Goal: Check status: Check status

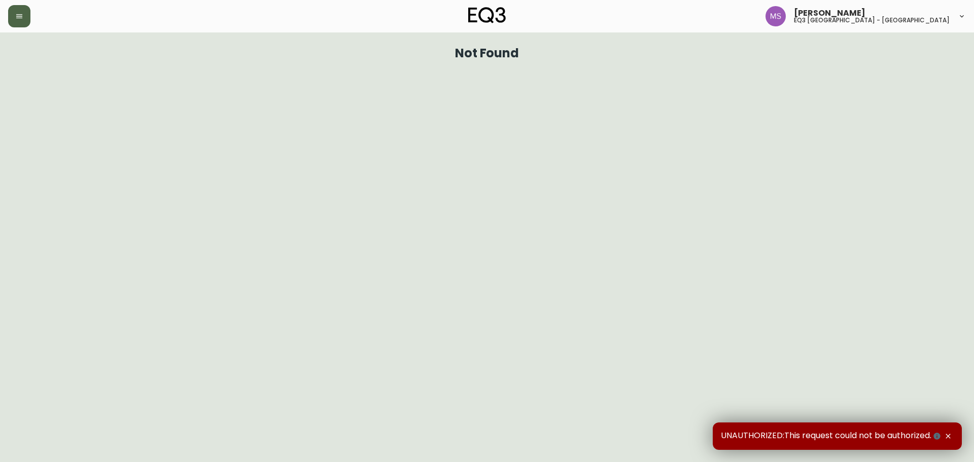
click at [29, 8] on button "button" at bounding box center [19, 16] width 22 height 22
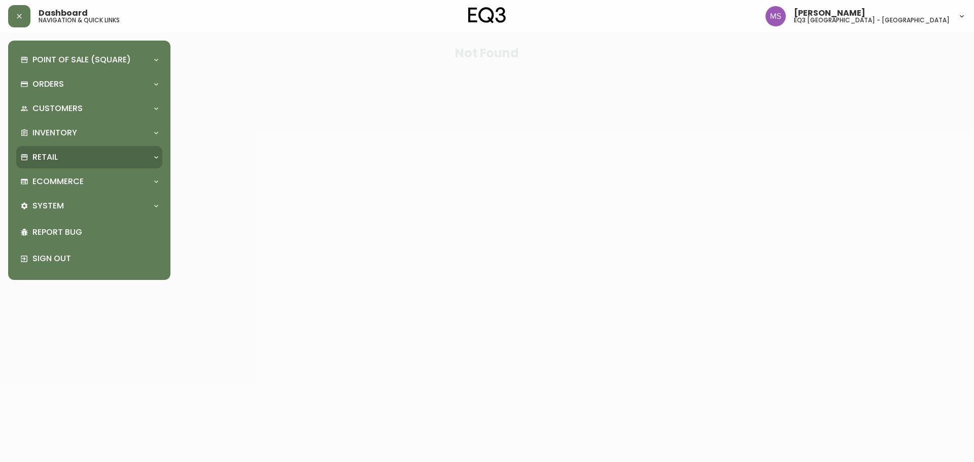
click at [94, 162] on div "Retail" at bounding box center [84, 157] width 128 height 11
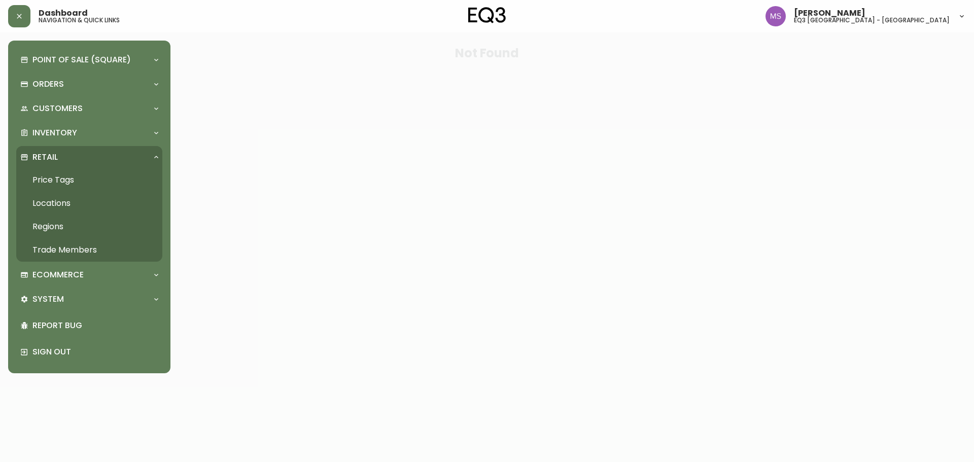
click at [75, 182] on link "Price Tags" at bounding box center [89, 179] width 146 height 23
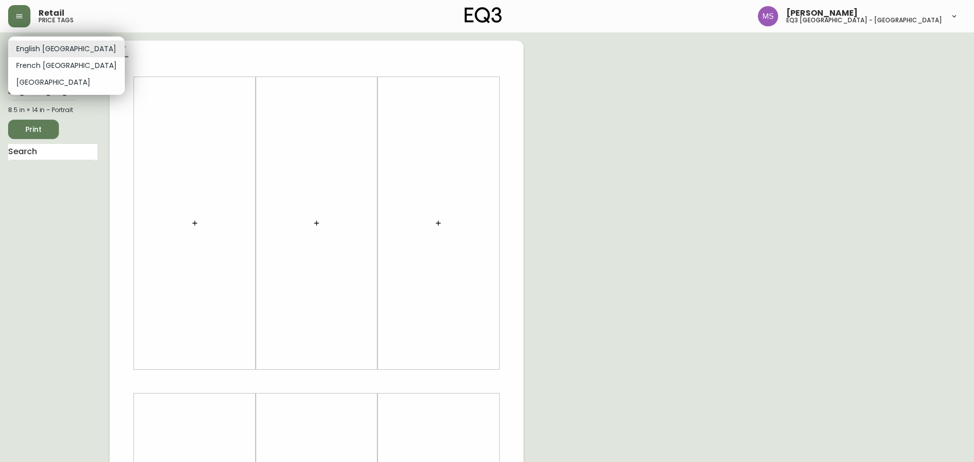
click at [43, 48] on body "Retail price tags Marlond Samedy eq3 montréal - st laurent English Canada en_CA…" at bounding box center [487, 361] width 974 height 723
click at [41, 67] on li "French Canada" at bounding box center [66, 65] width 117 height 17
type input "fr_CA"
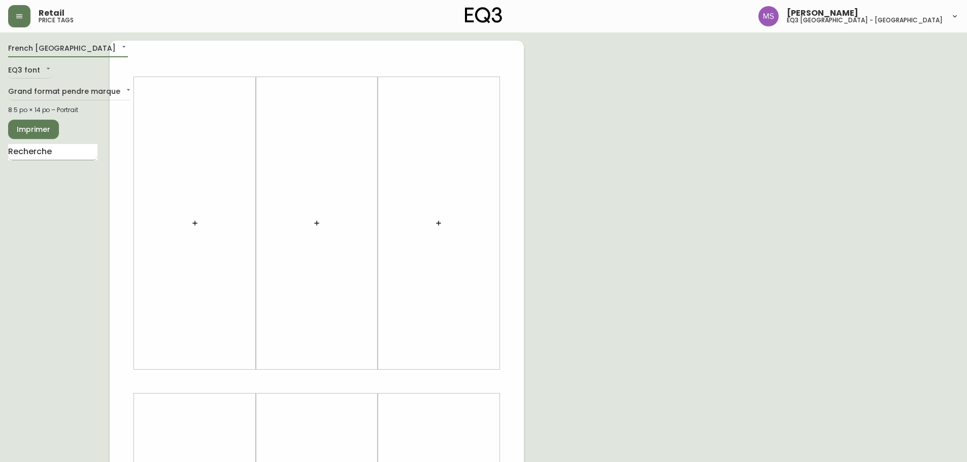
click at [78, 151] on input "text" at bounding box center [52, 152] width 89 height 16
click at [81, 89] on body "Retail price tags Marlond Samedy eq3 montréal - st laurent French Canada fr_CA …" at bounding box center [487, 361] width 974 height 723
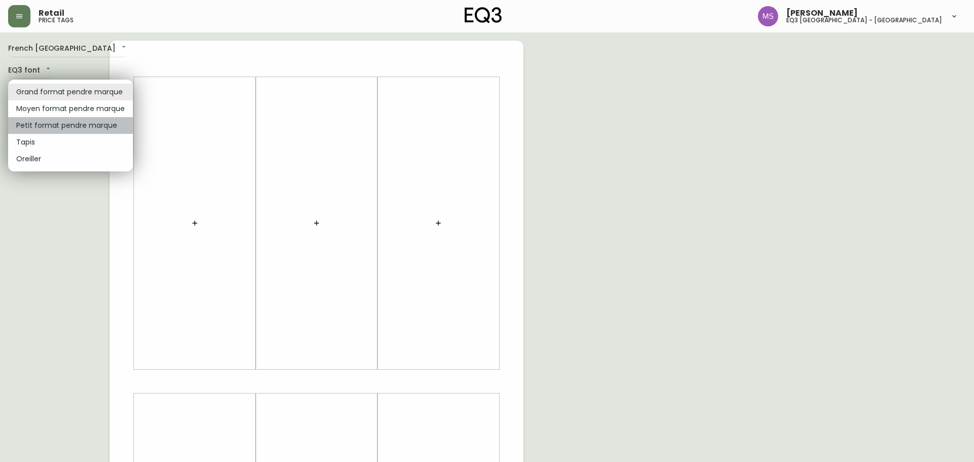
click at [78, 128] on li "Petit format pendre marque" at bounding box center [70, 125] width 125 height 17
type input "small"
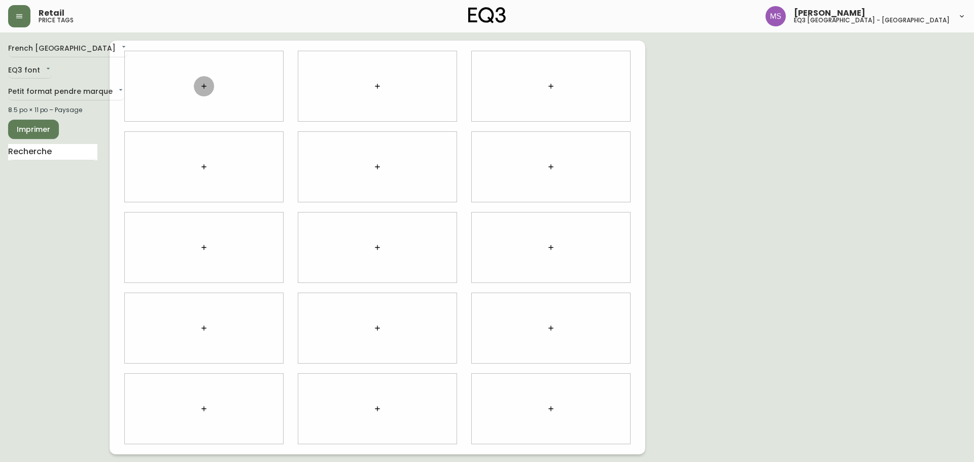
click at [201, 85] on icon "button" at bounding box center [204, 86] width 8 height 8
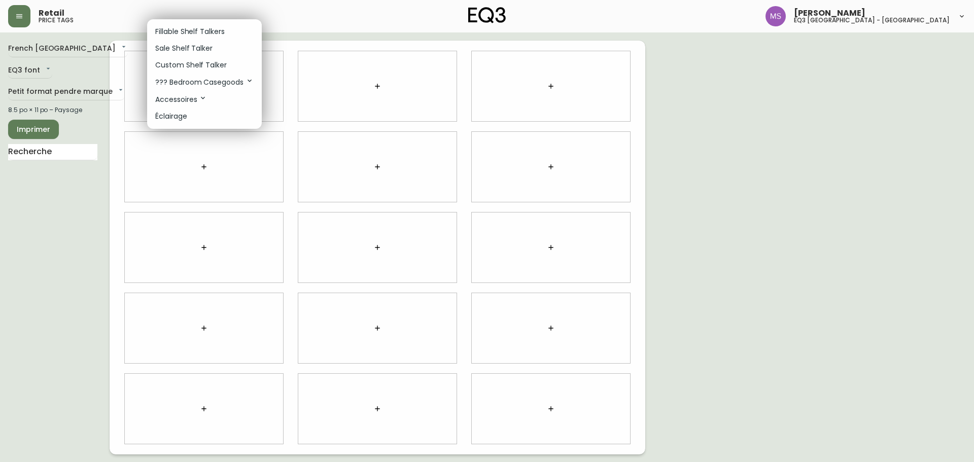
click at [53, 153] on div at bounding box center [487, 231] width 974 height 462
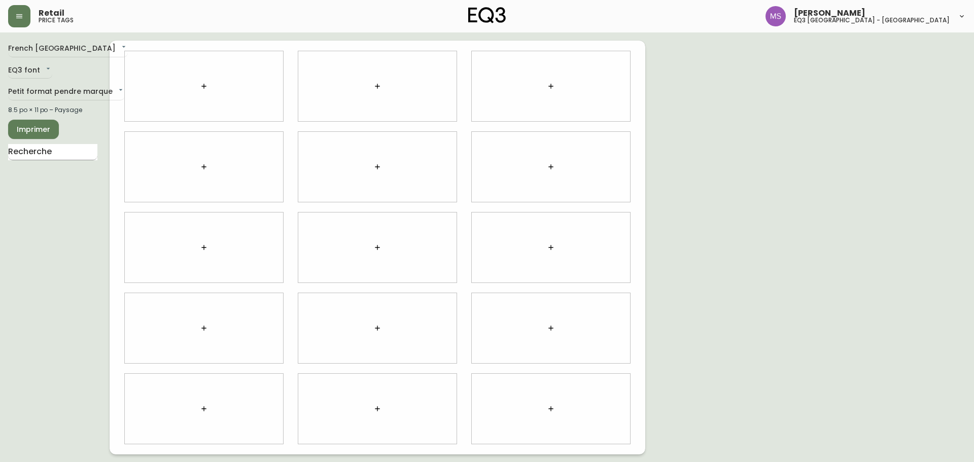
click at [86, 155] on input "text" at bounding box center [52, 152] width 89 height 16
type input "edge"
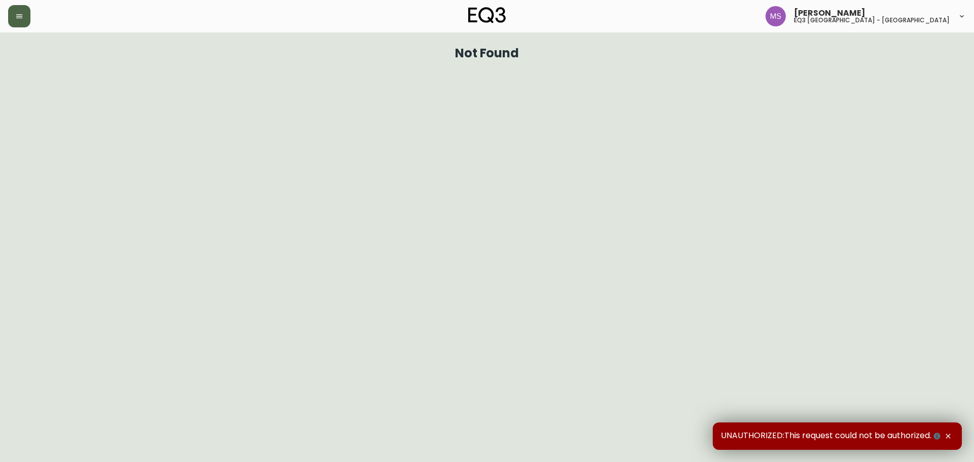
click at [16, 22] on button "button" at bounding box center [19, 16] width 22 height 22
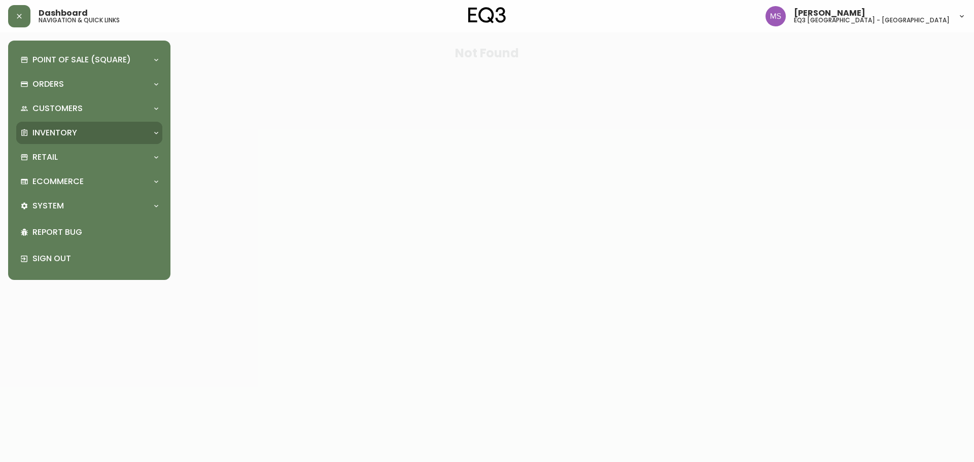
click at [69, 139] on p "Inventory" at bounding box center [54, 132] width 45 height 11
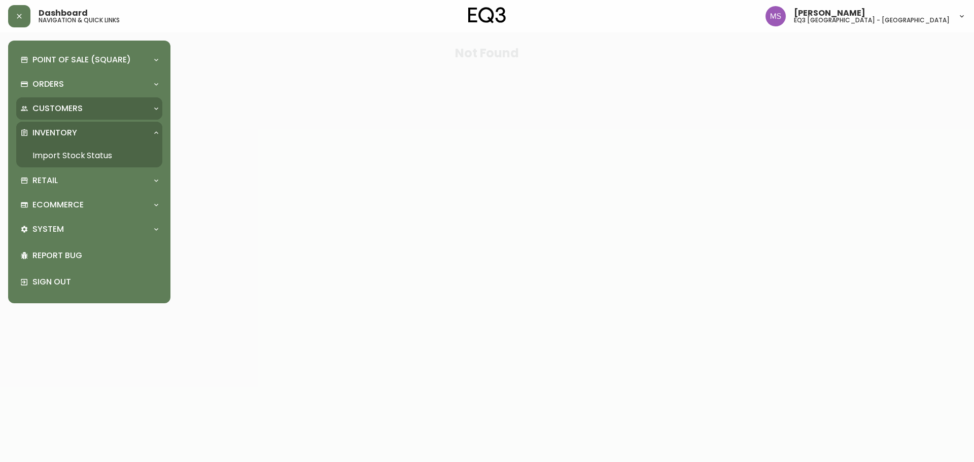
click at [86, 107] on div "Customers" at bounding box center [84, 108] width 128 height 11
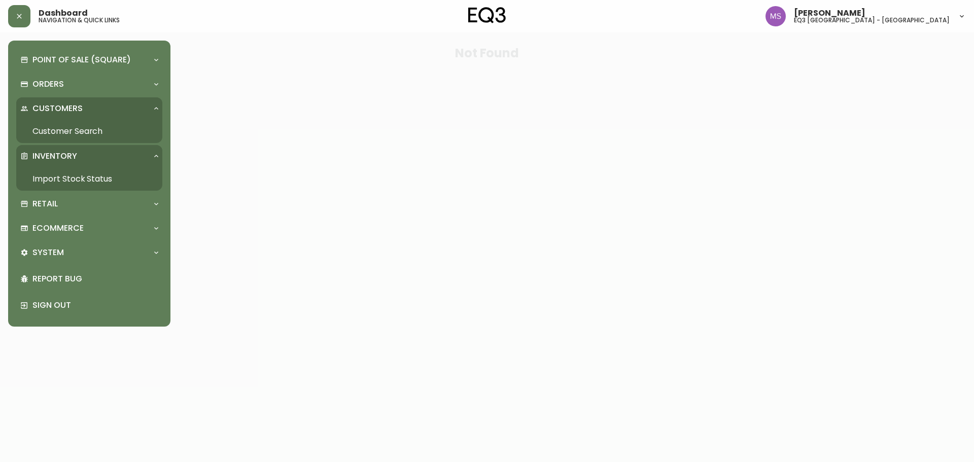
click at [72, 149] on div "Inventory" at bounding box center [89, 156] width 146 height 22
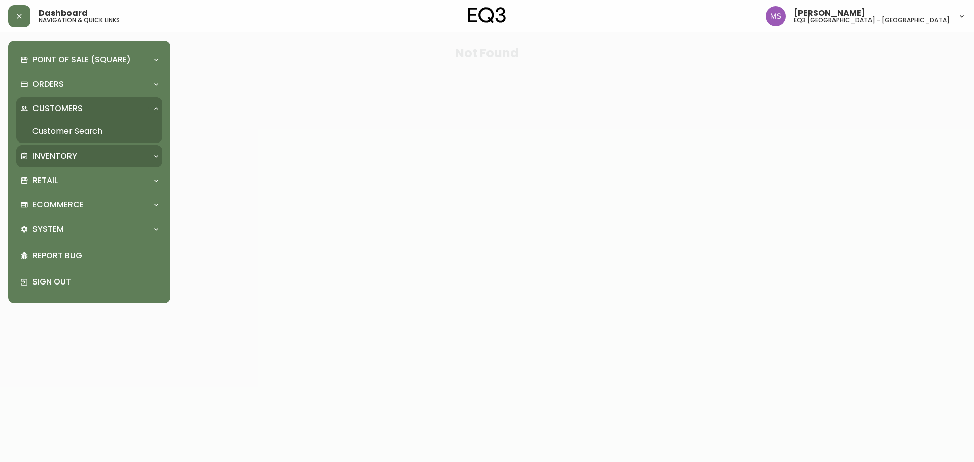
click at [40, 163] on div "Inventory" at bounding box center [89, 156] width 146 height 22
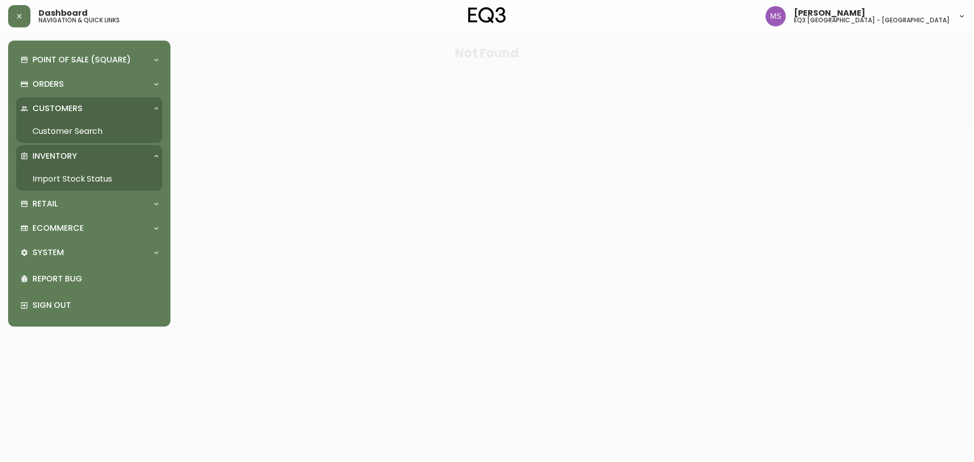
click at [40, 161] on p "Inventory" at bounding box center [54, 156] width 45 height 11
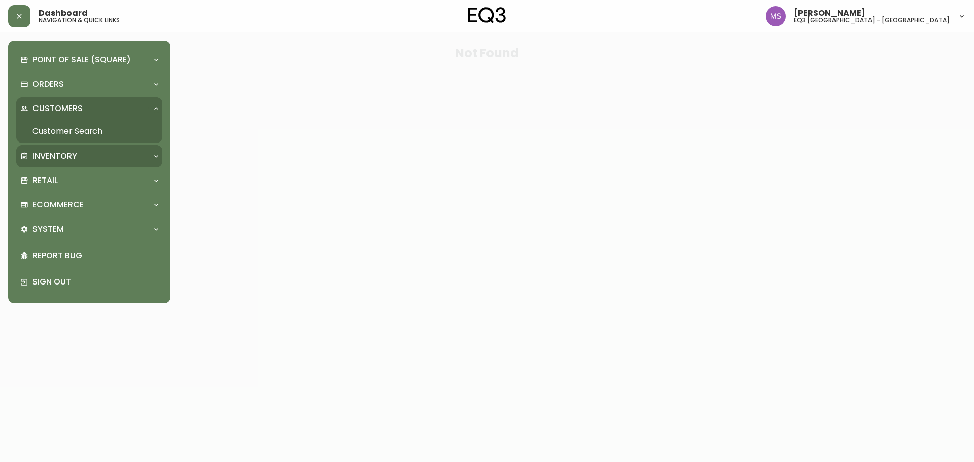
click at [60, 147] on div "Inventory" at bounding box center [89, 156] width 146 height 22
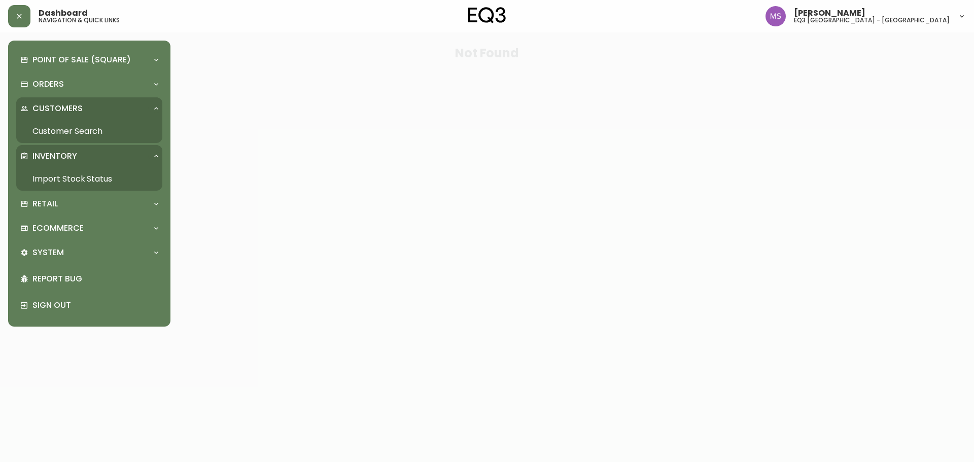
click at [78, 179] on link "Import Stock Status" at bounding box center [89, 178] width 146 height 23
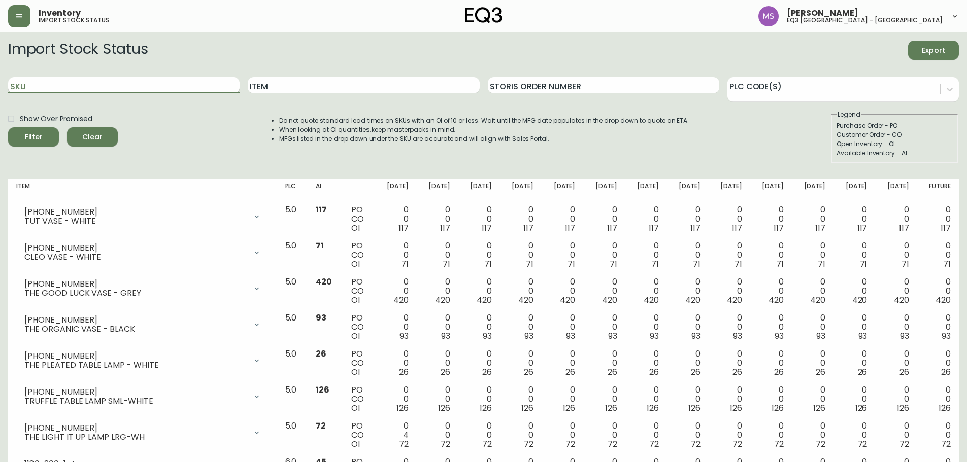
click at [97, 85] on input "SKU" at bounding box center [123, 85] width 231 height 16
paste input "[PHONE_NUMBER]"
type input "[PHONE_NUMBER]"
click at [8, 127] on button "Filter" at bounding box center [33, 136] width 51 height 19
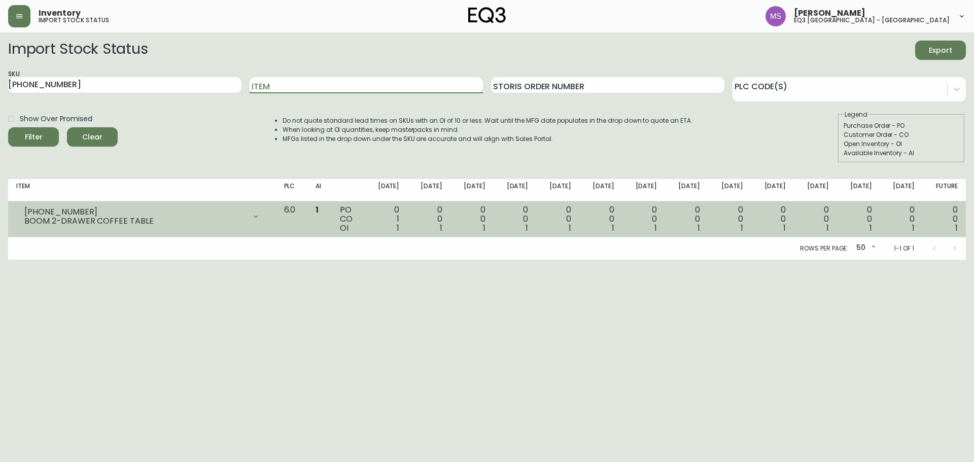
click at [266, 215] on div at bounding box center [256, 217] width 20 height 20
